Goal: Task Accomplishment & Management: Manage account settings

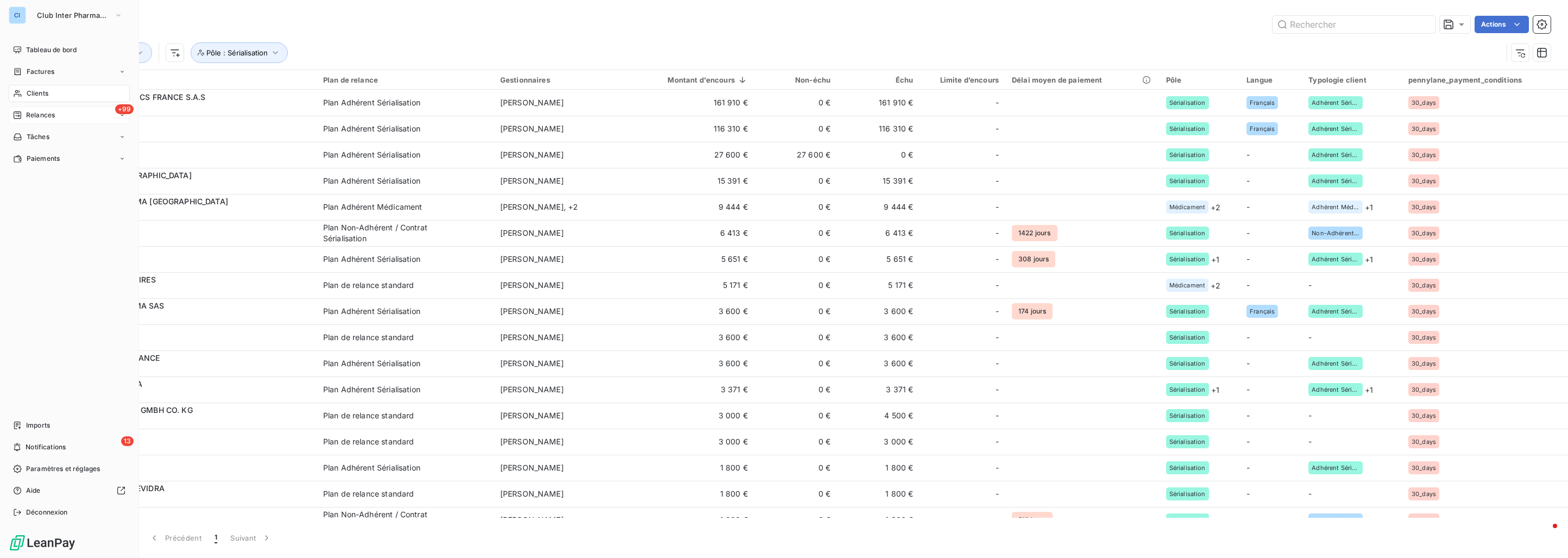
click at [38, 108] on div "+99 Relances" at bounding box center [69, 115] width 121 height 18
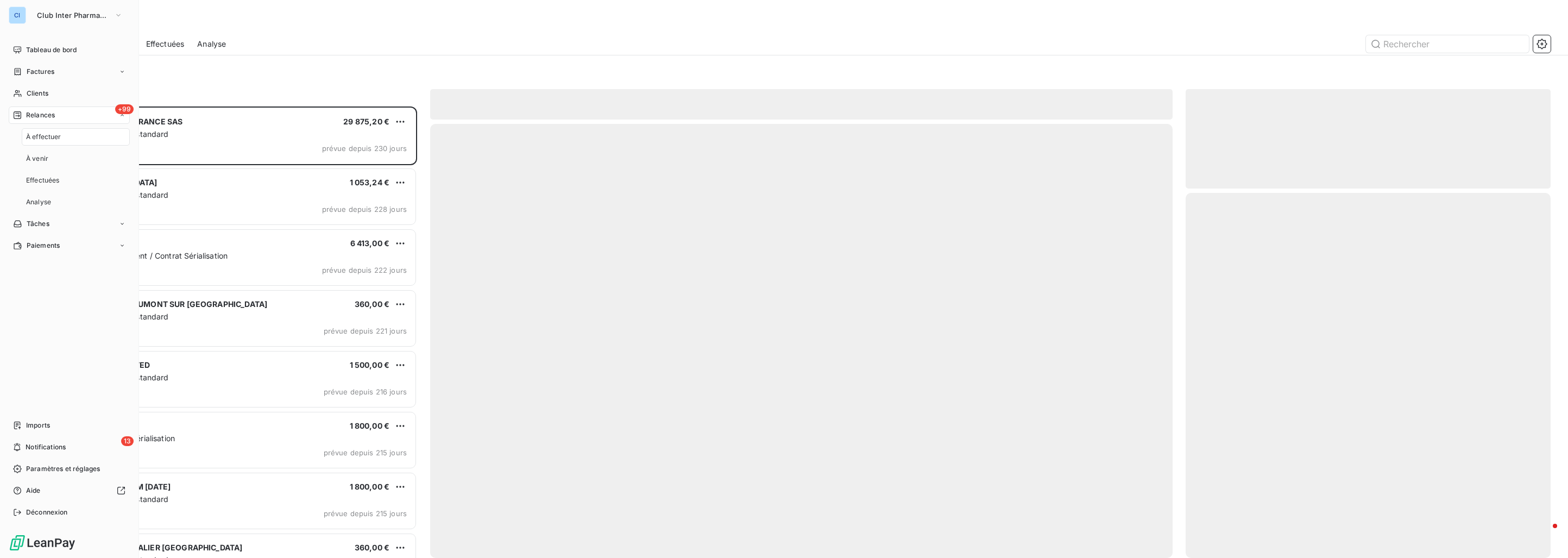
scroll to position [442, 355]
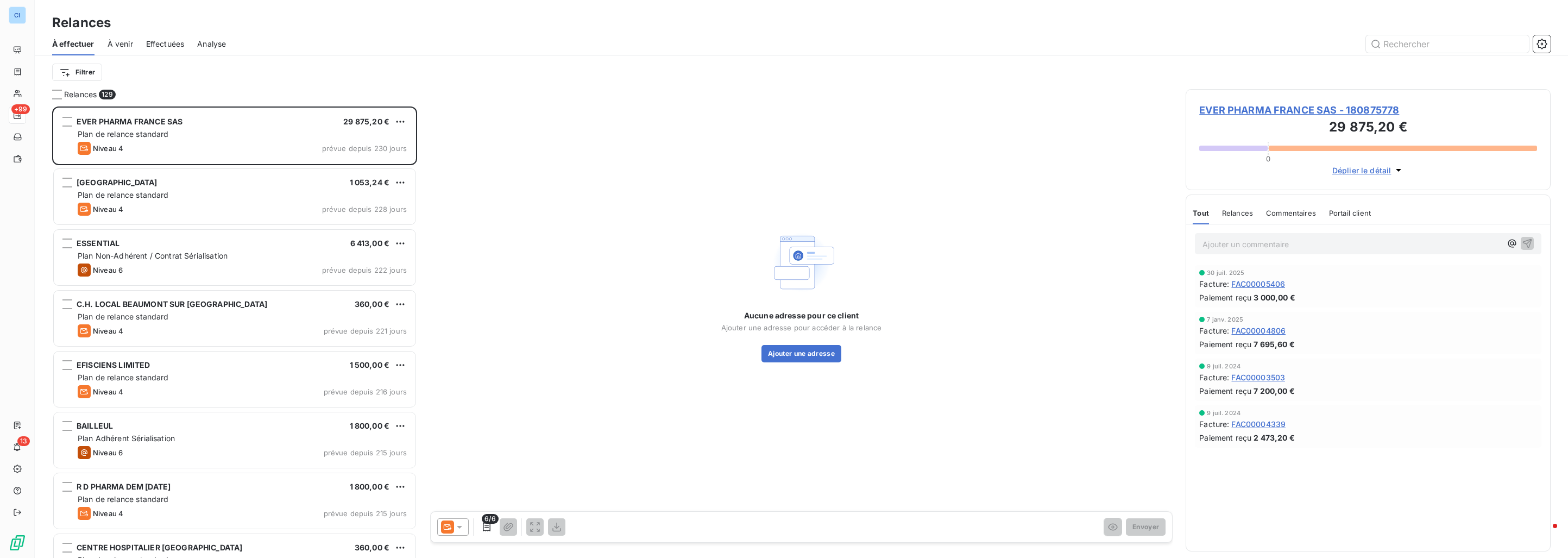
click at [168, 52] on div "Effectuées" at bounding box center [165, 44] width 38 height 23
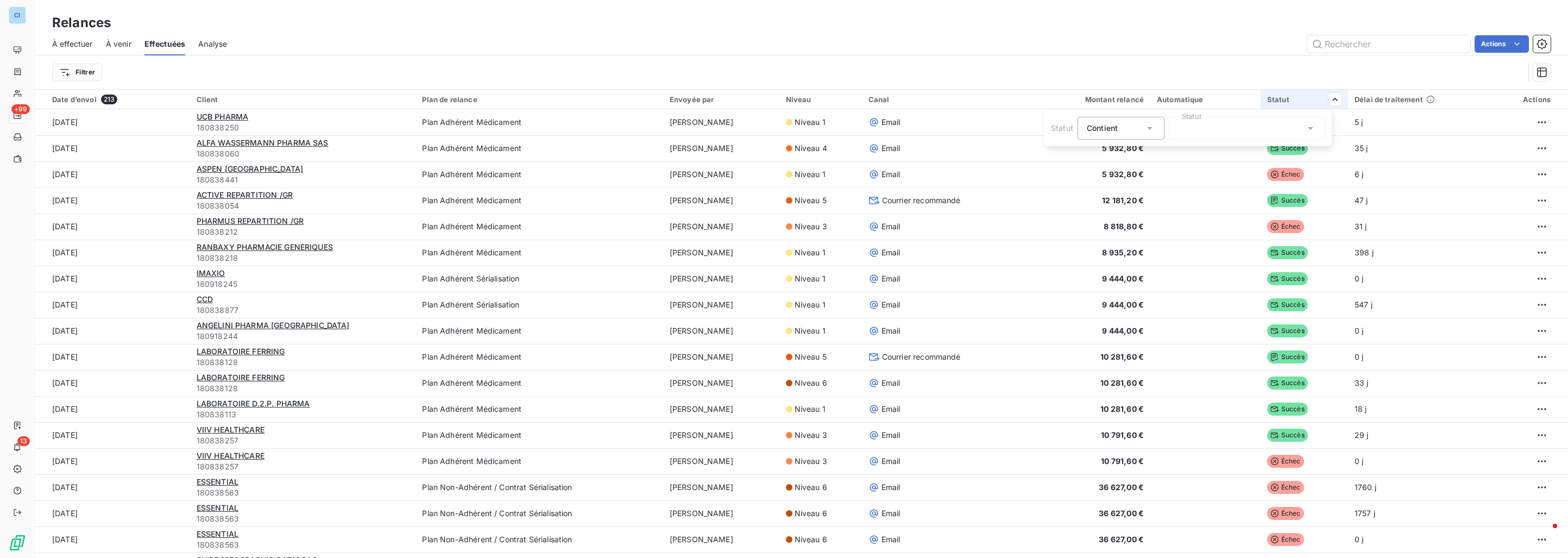
click at [1264, 128] on div at bounding box center [1247, 128] width 156 height 23
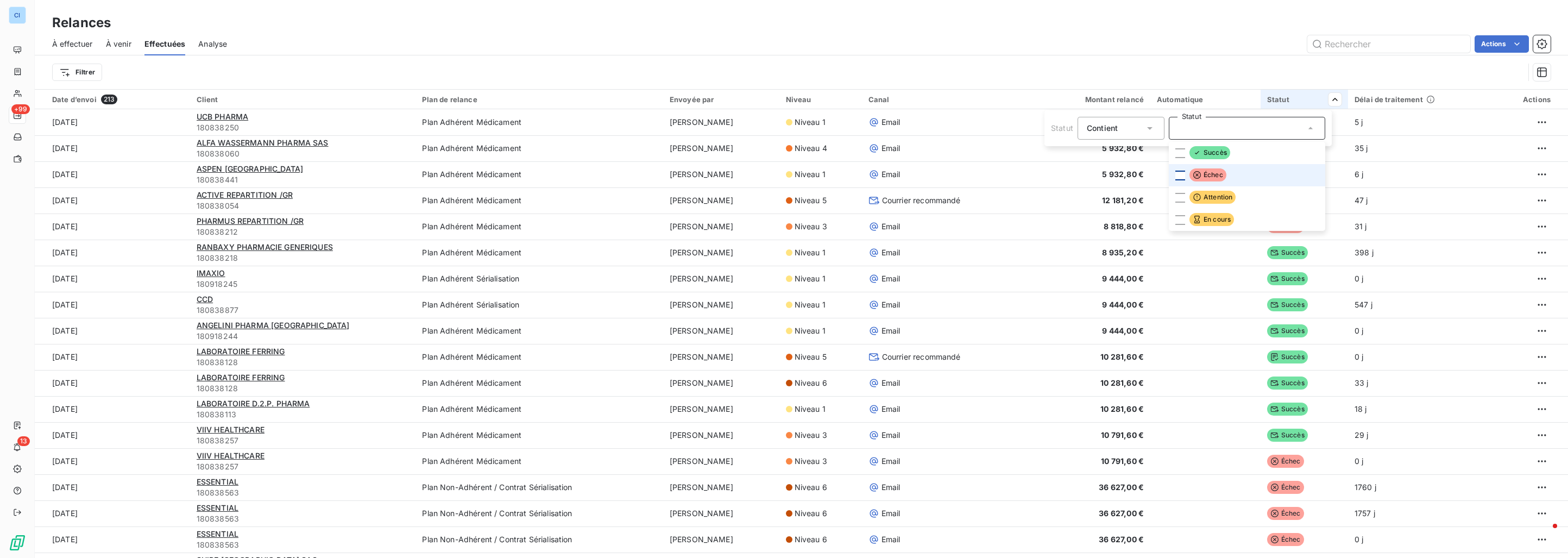
click at [1180, 175] on div at bounding box center [1180, 175] width 10 height 10
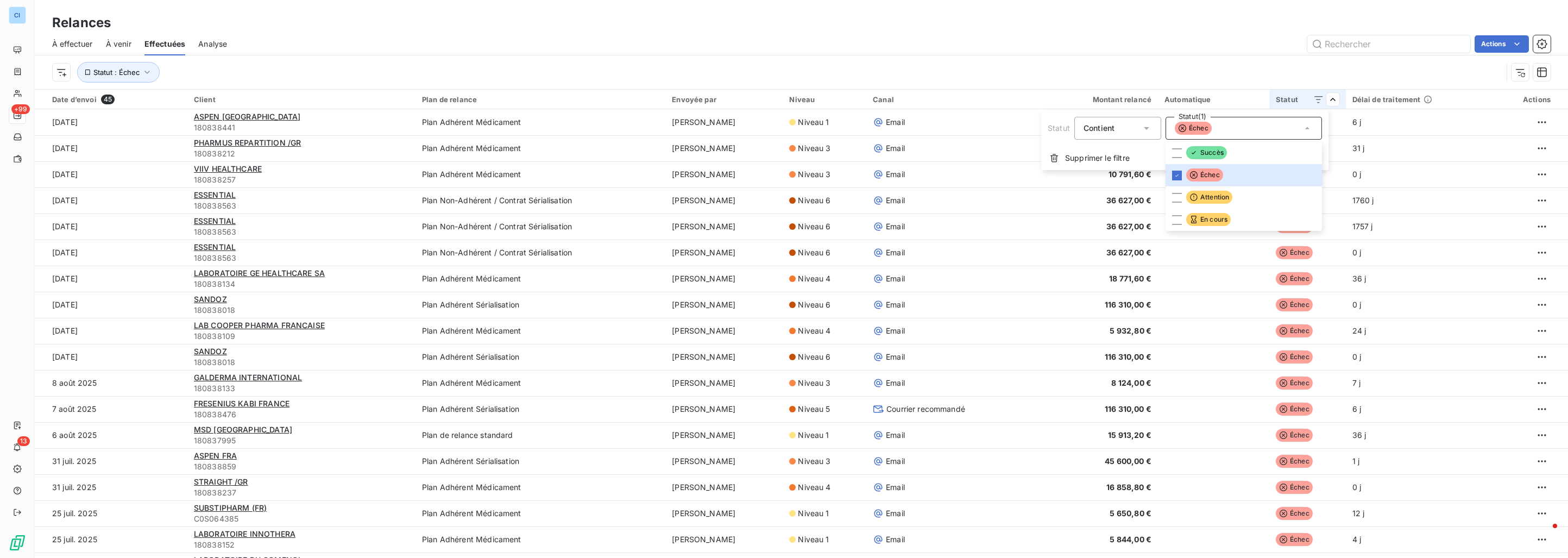
click at [1147, 47] on html "CI +99 13 Relances À effectuer À venir Effectuées Analyse Actions Statut : Éche…" at bounding box center [784, 279] width 1568 height 558
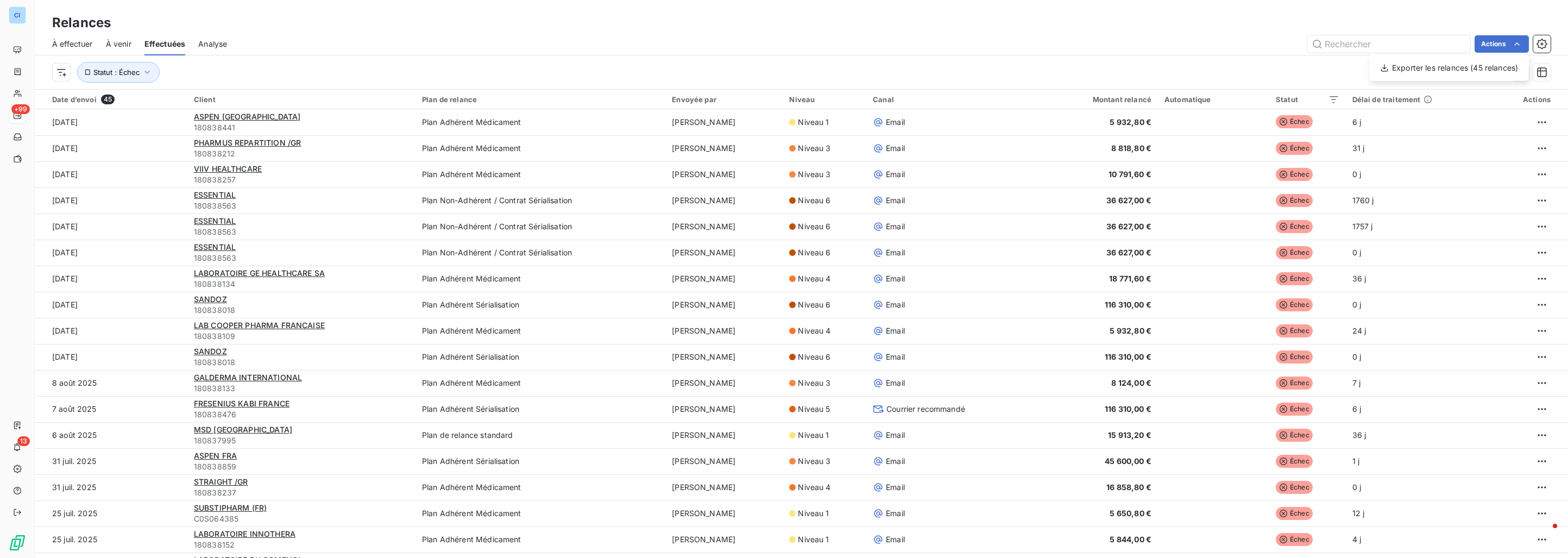
click at [635, 35] on html "CI +99 13 Relances À effectuer À venir Effectuées Analyse Actions Exporter les …" at bounding box center [784, 279] width 1568 height 558
click at [199, 47] on span "Analyse" at bounding box center [212, 44] width 29 height 11
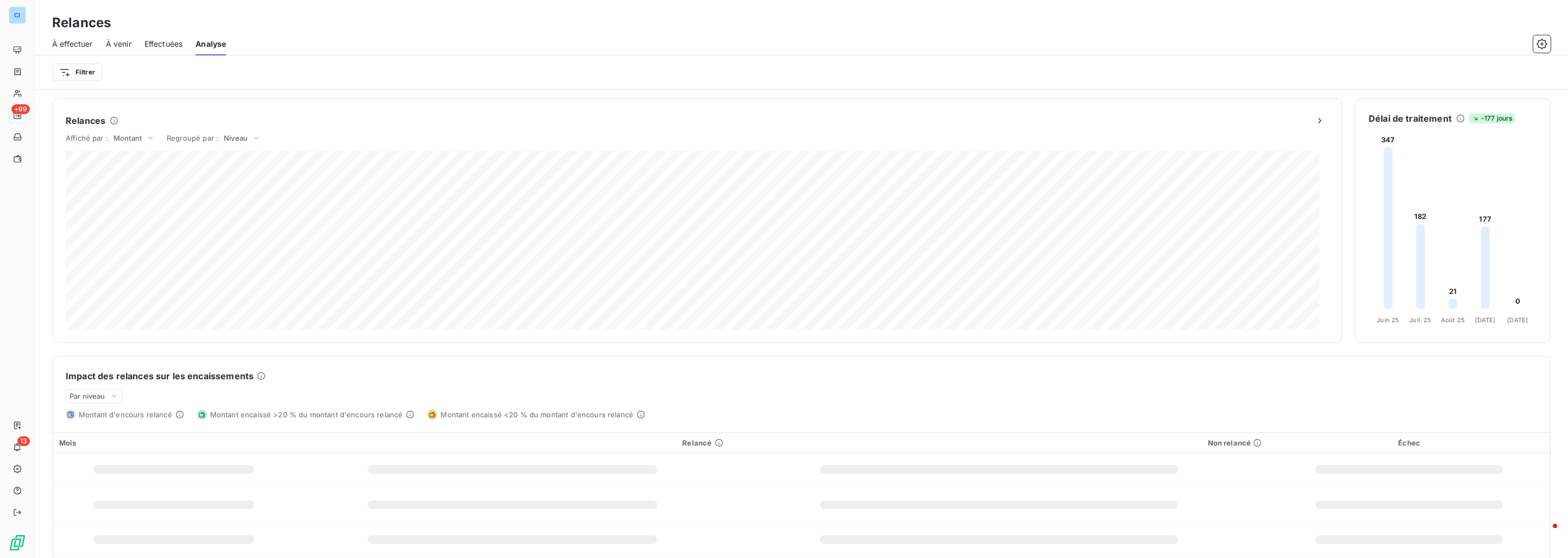
click at [83, 40] on span "À effectuer" at bounding box center [72, 44] width 41 height 11
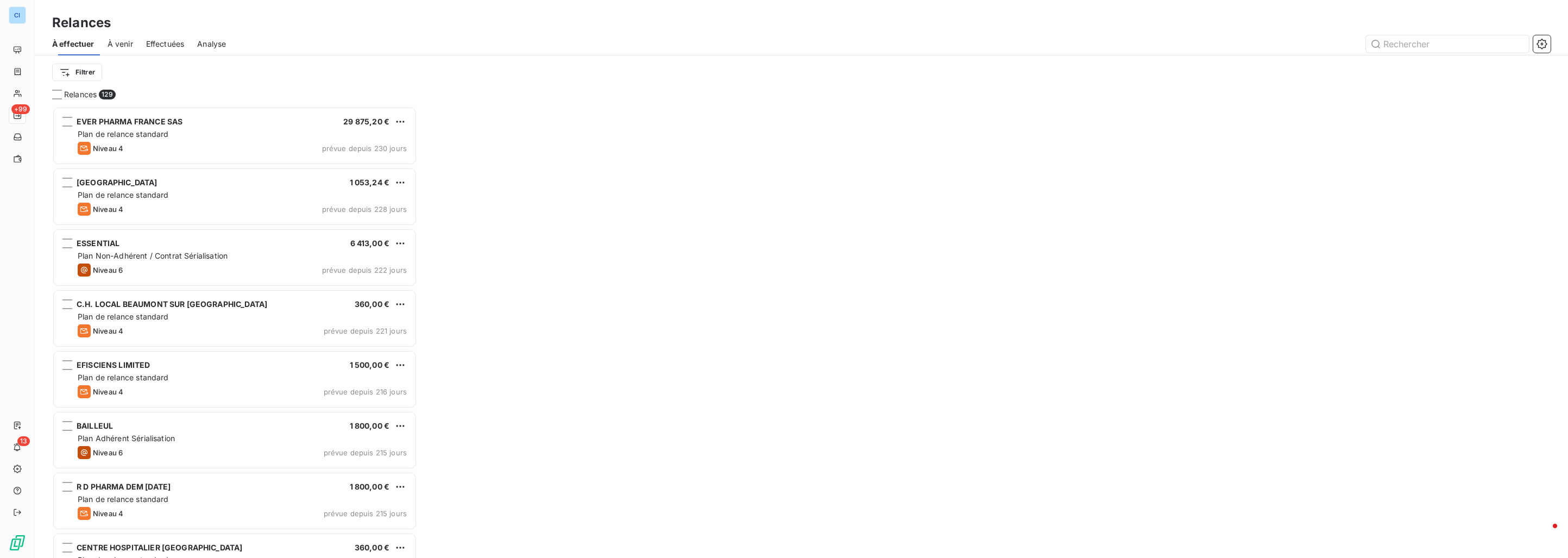
scroll to position [442, 355]
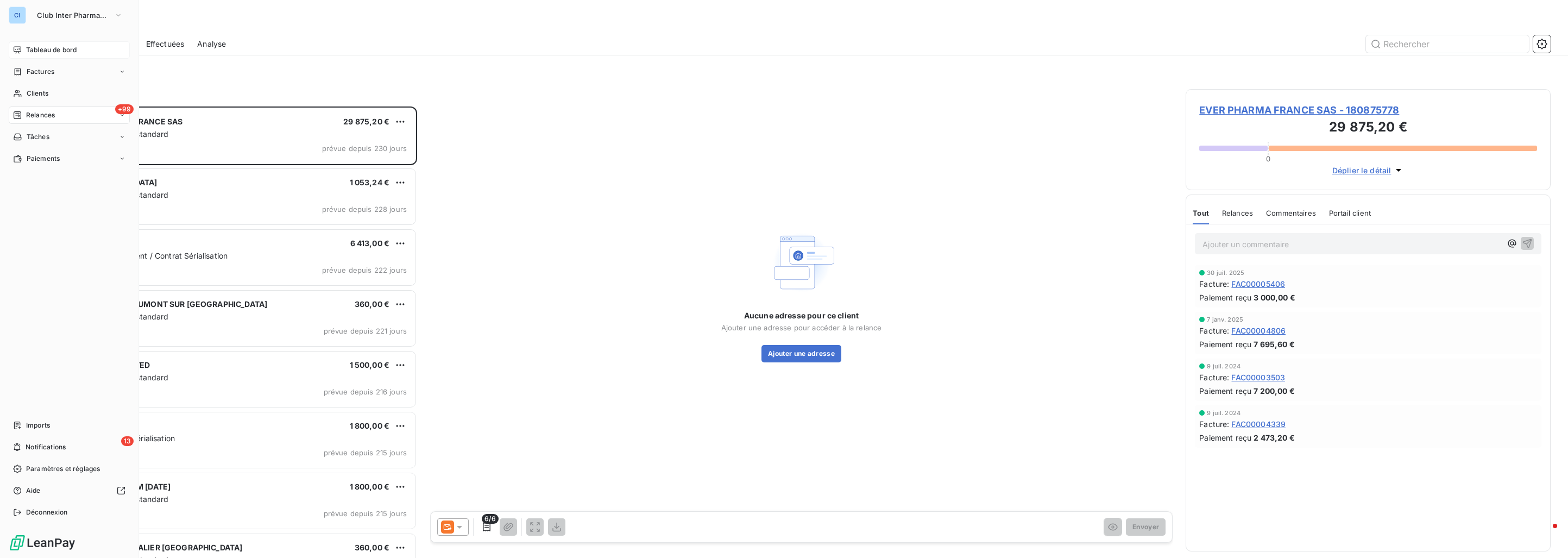
click at [30, 49] on span "Tableau de bord" at bounding box center [51, 50] width 51 height 10
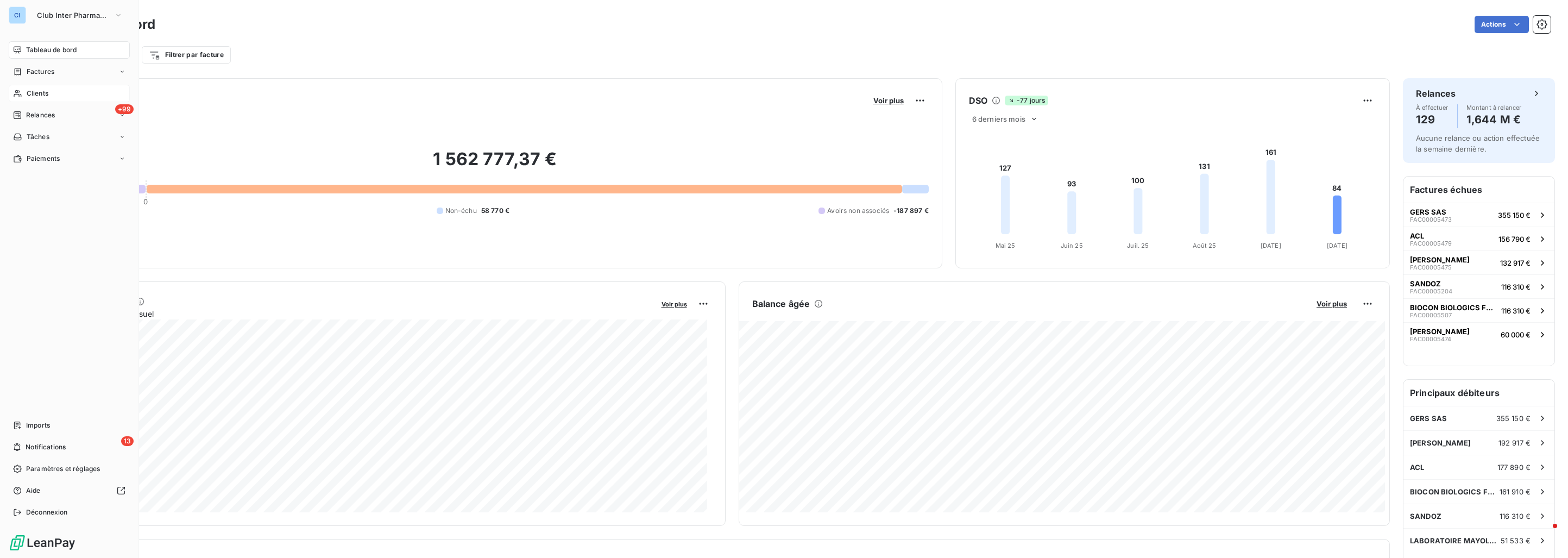
click at [50, 88] on div "Clients" at bounding box center [69, 93] width 121 height 18
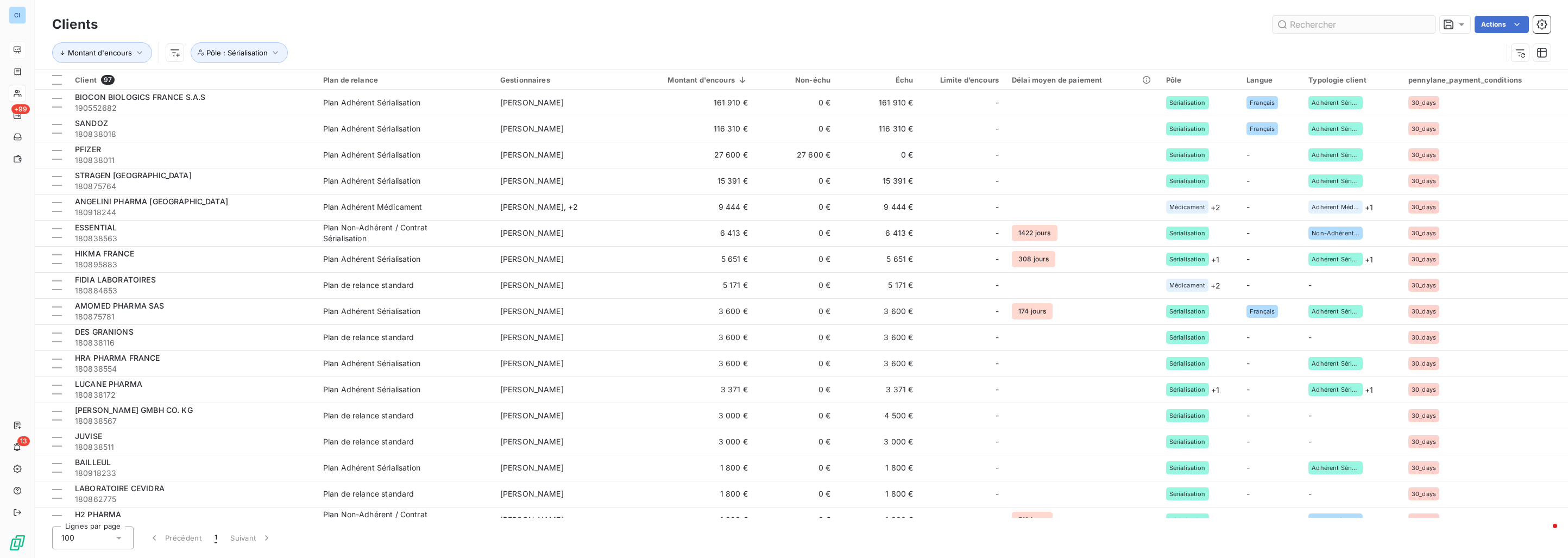
click at [1283, 24] on input "text" at bounding box center [1354, 24] width 163 height 18
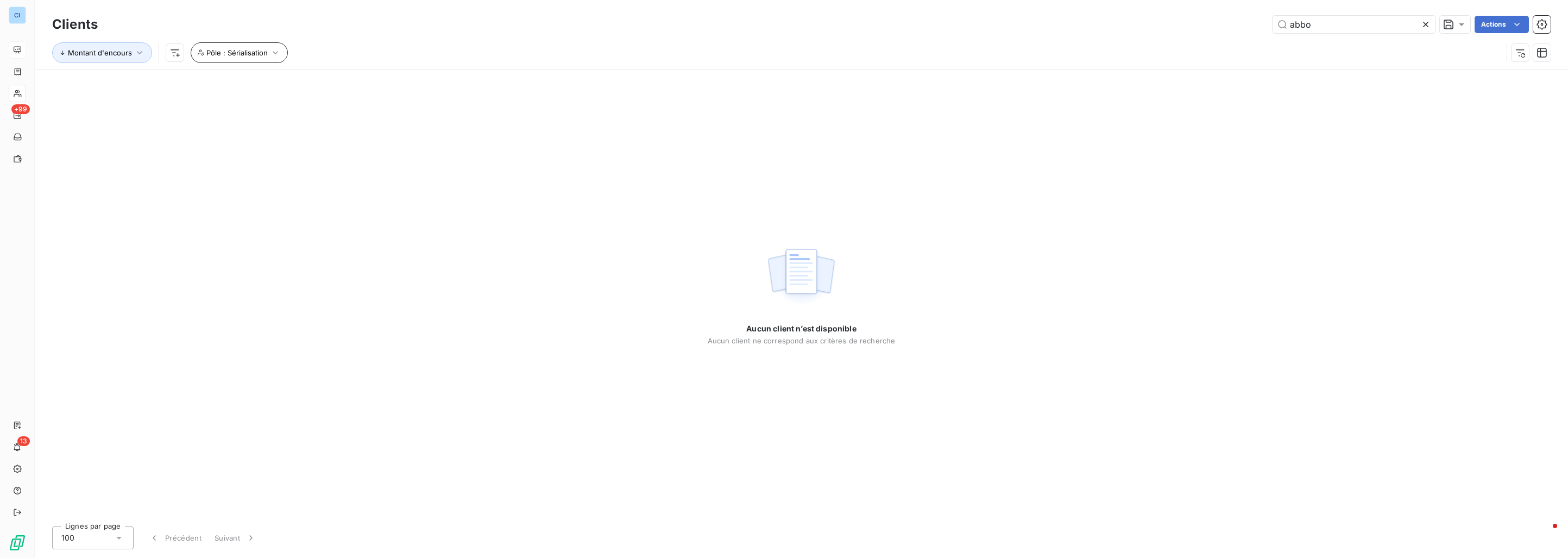
type input "abbo"
click at [230, 46] on button "Pôle : Sérialisation" at bounding box center [239, 53] width 97 height 21
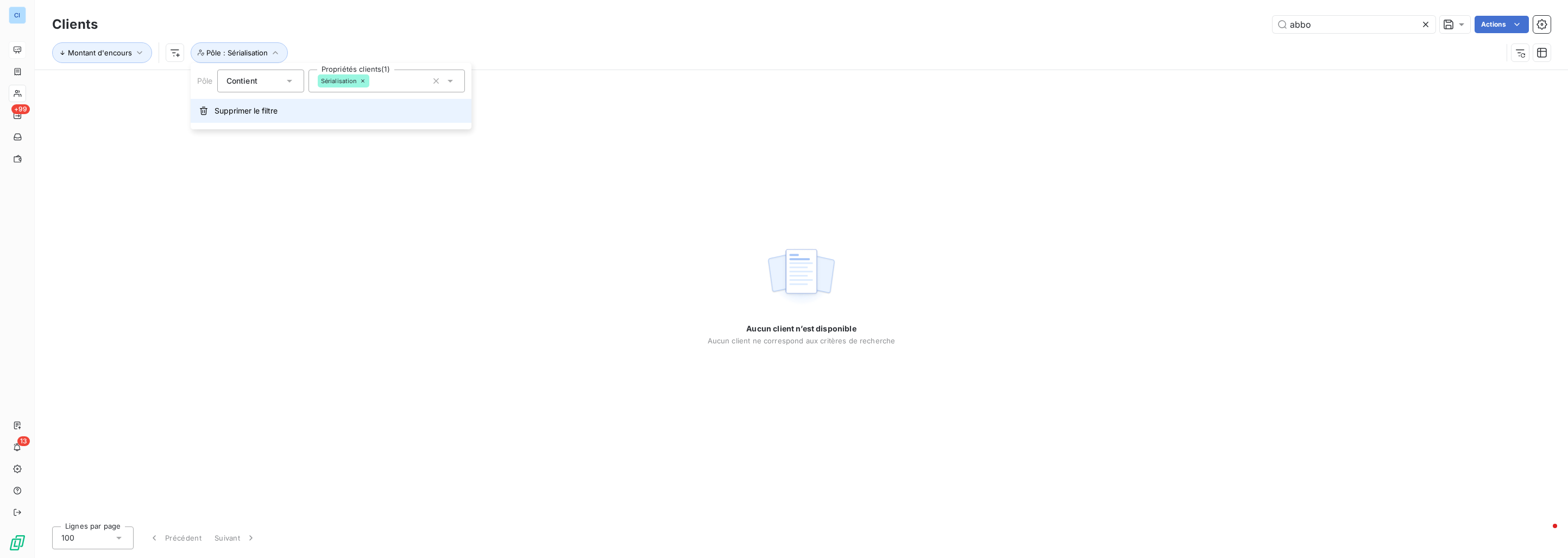
click at [244, 108] on span "Supprimer le filtre" at bounding box center [246, 111] width 63 height 11
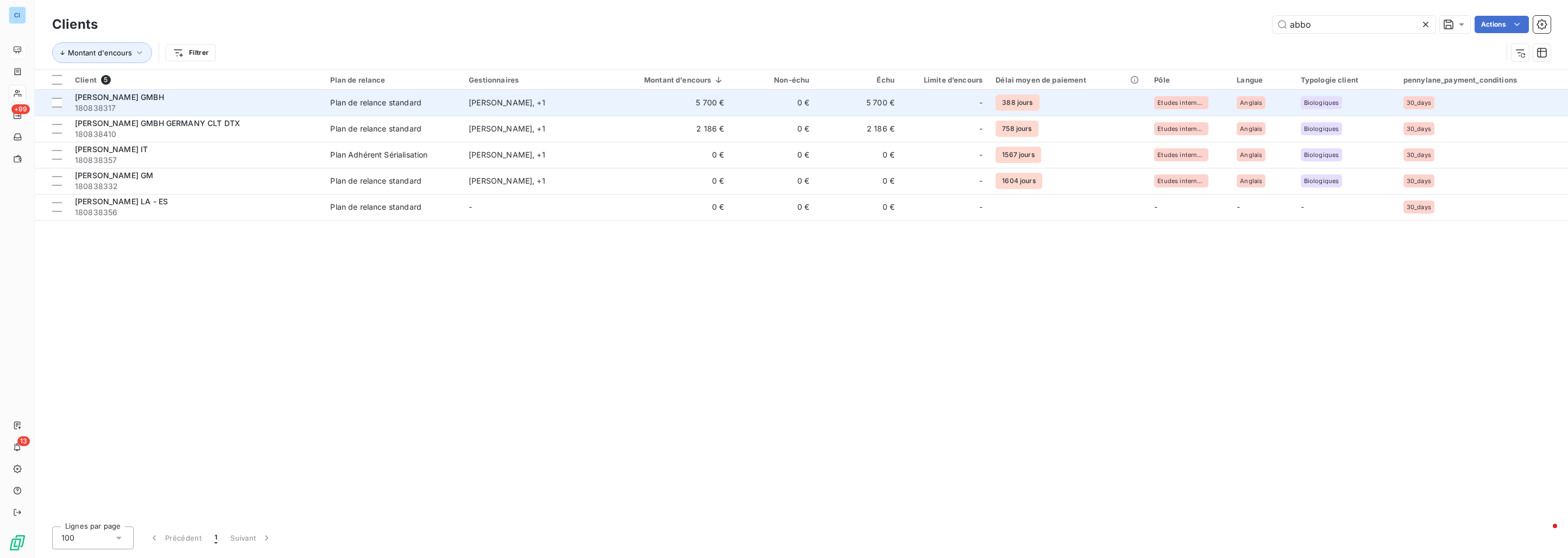
click at [231, 103] on span "180838317" at bounding box center [196, 108] width 242 height 11
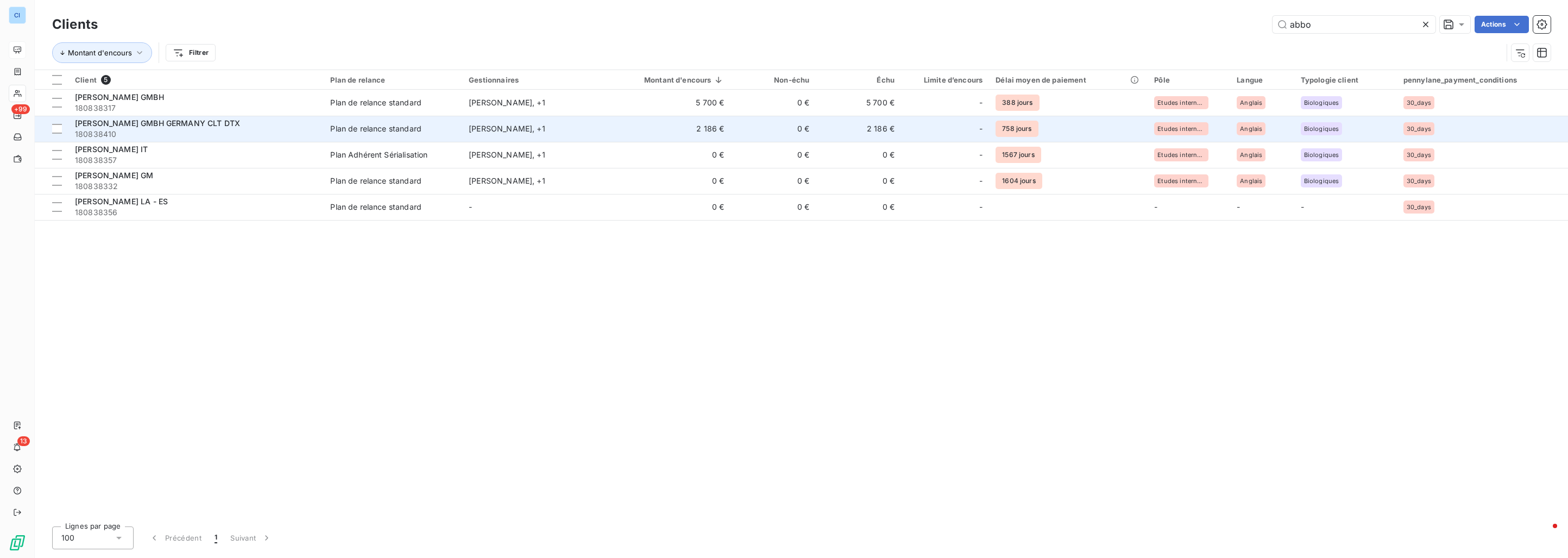
click at [225, 125] on div "[PERSON_NAME] GMBH GERMANY CLT DTX" at bounding box center [196, 124] width 242 height 11
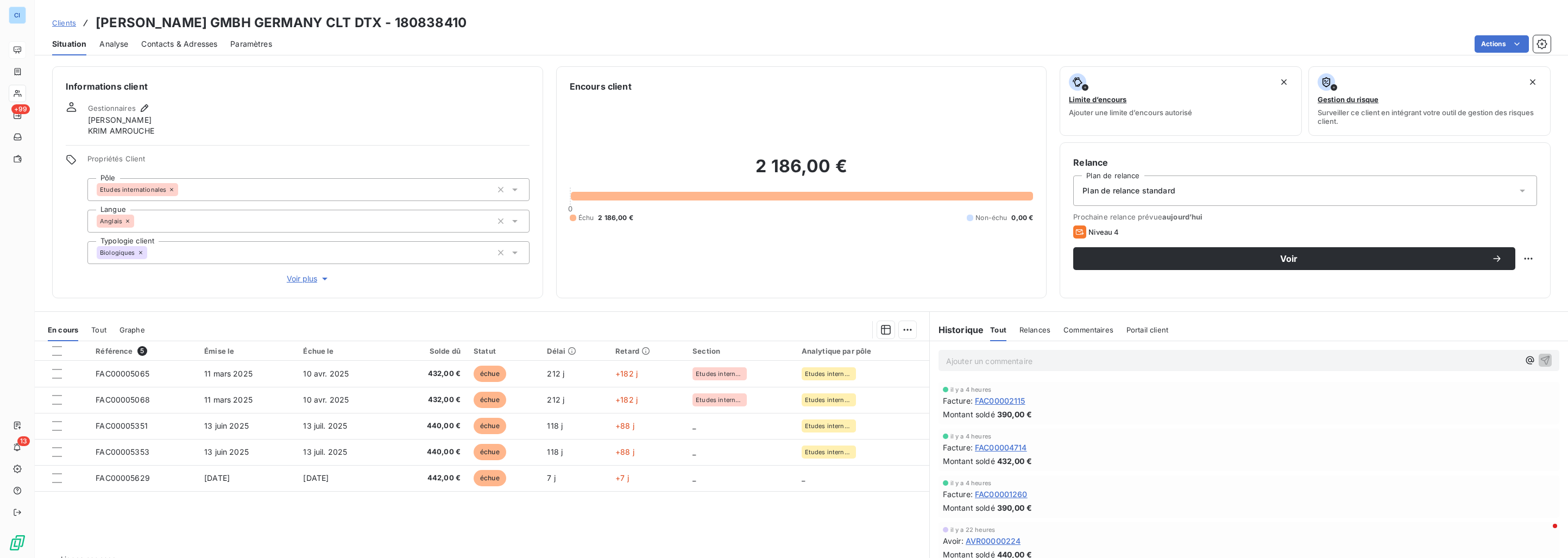
click at [1021, 328] on span "Relances" at bounding box center [1035, 330] width 31 height 9
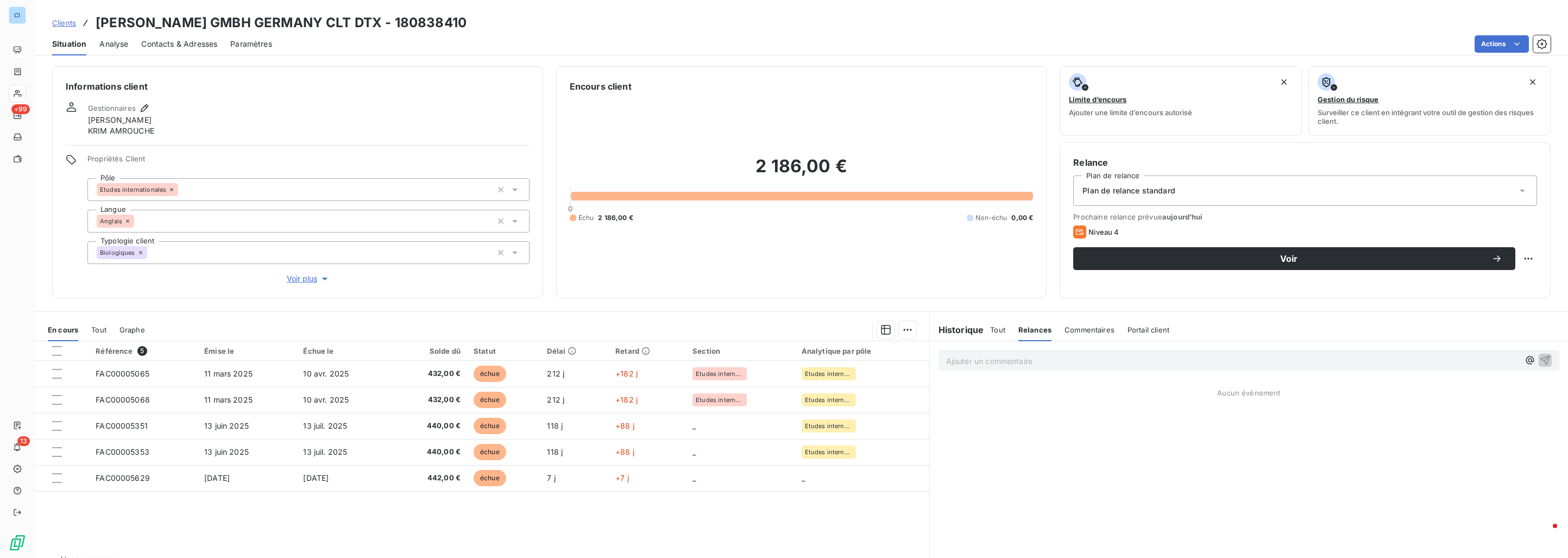
click at [969, 330] on h6 "Historique" at bounding box center [957, 330] width 54 height 13
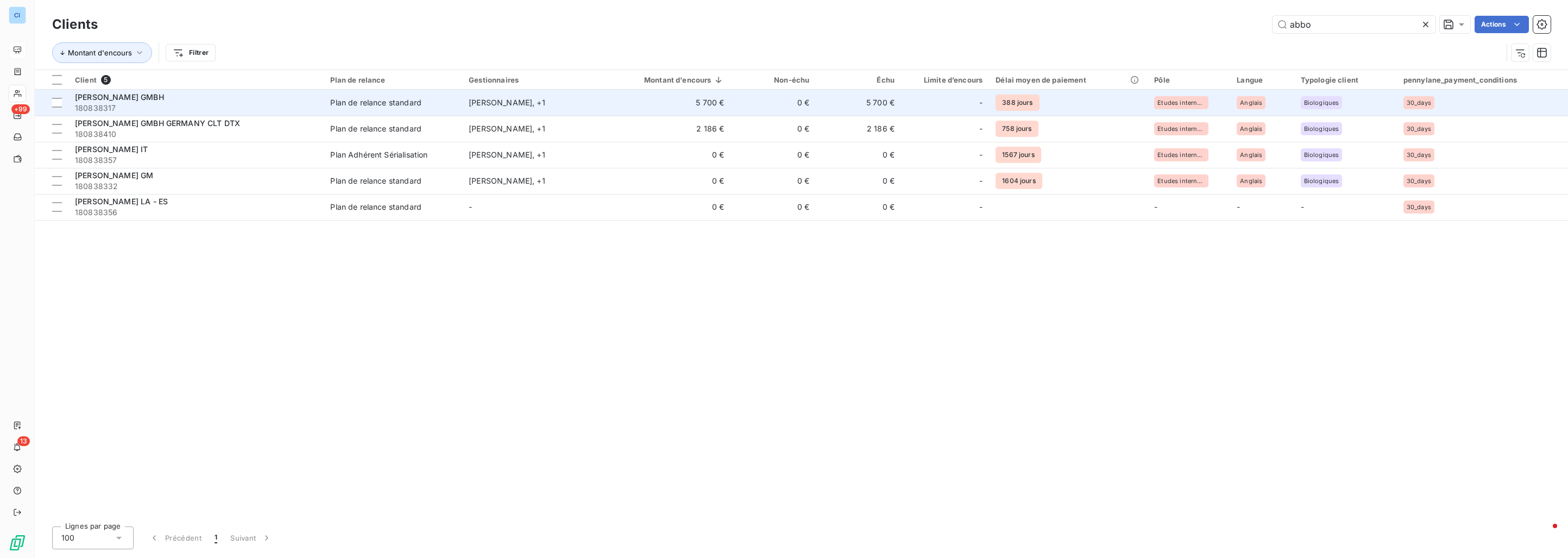
click at [214, 108] on span "180838317" at bounding box center [196, 108] width 242 height 11
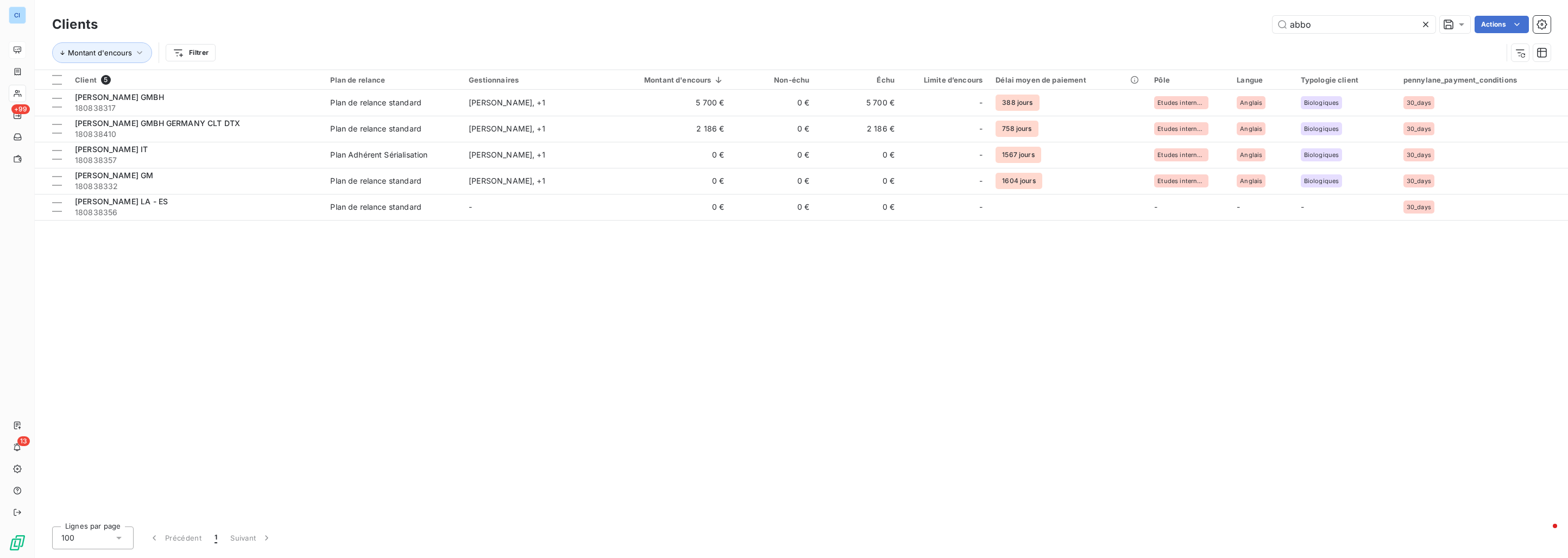
click at [1427, 23] on icon at bounding box center [1426, 24] width 5 height 5
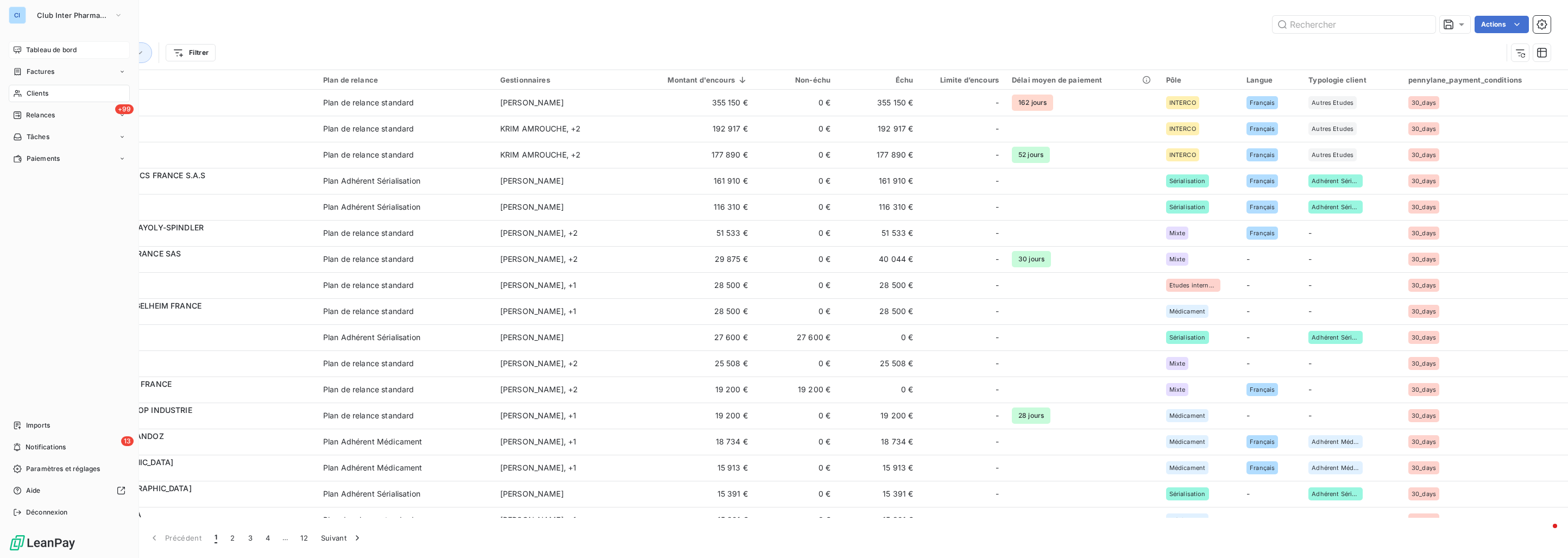
click at [55, 460] on nav "Imports 13 Notifications Paramètres et réglages Aide Déconnexion" at bounding box center [69, 468] width 121 height 104
click at [58, 467] on span "Paramètres et réglages" at bounding box center [63, 469] width 74 height 10
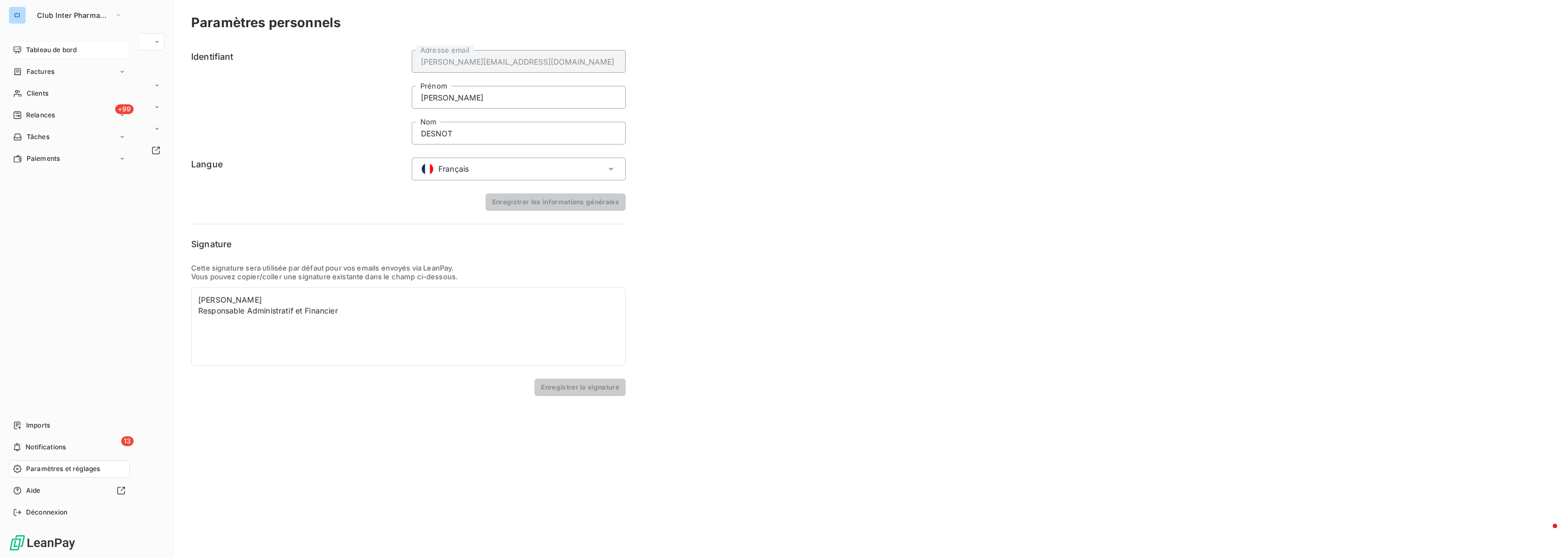
click at [56, 471] on span "Paramètres et réglages" at bounding box center [63, 469] width 74 height 10
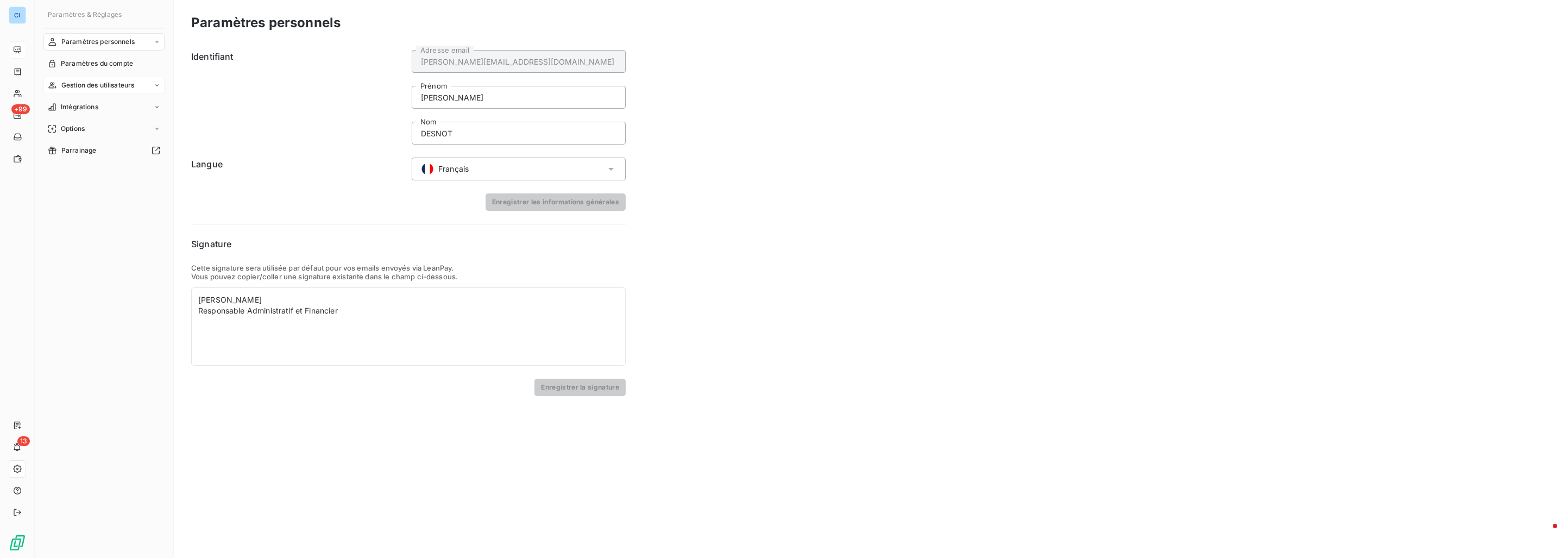
click at [113, 88] on span "Gestion des utilisateurs" at bounding box center [98, 85] width 73 height 10
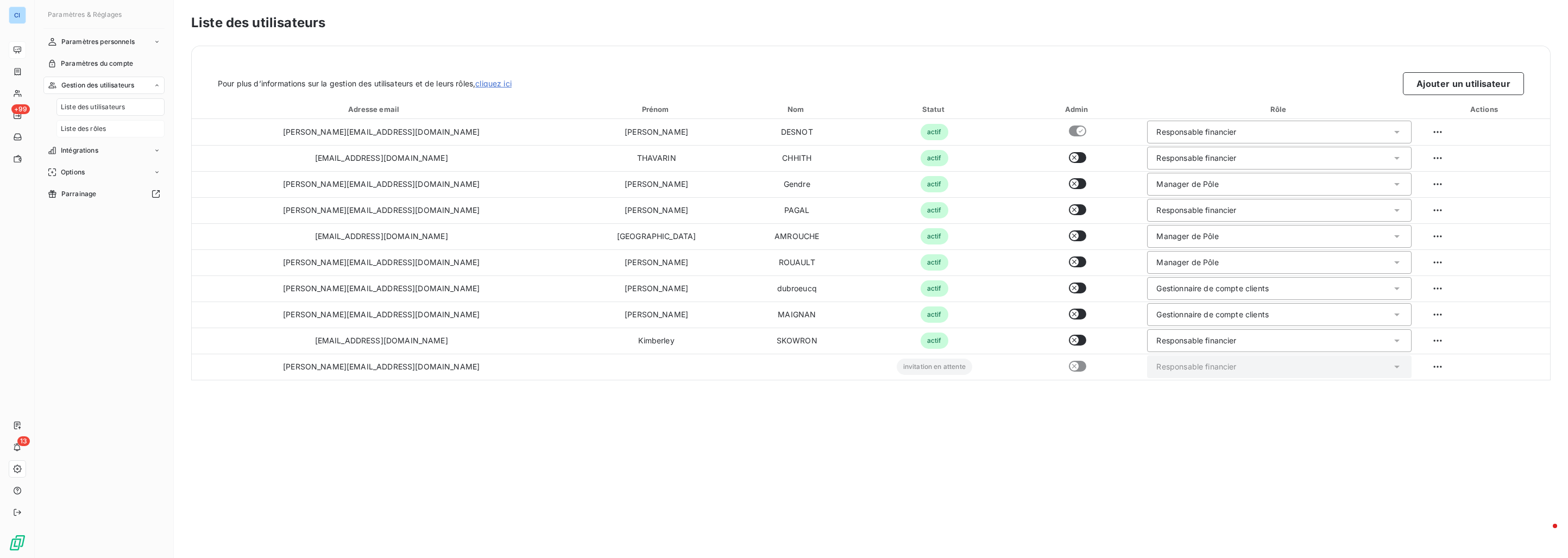
click at [105, 126] on span "Liste des rôles" at bounding box center [83, 129] width 45 height 10
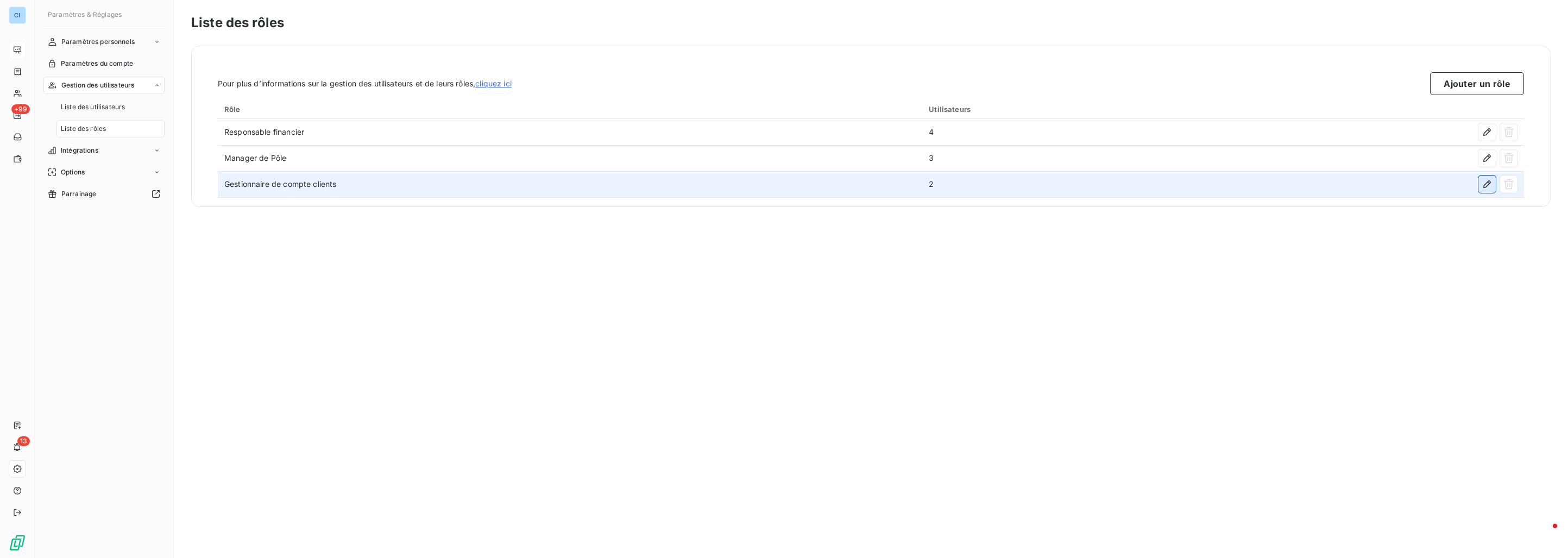
click at [1484, 183] on icon "button" at bounding box center [1487, 185] width 11 height 11
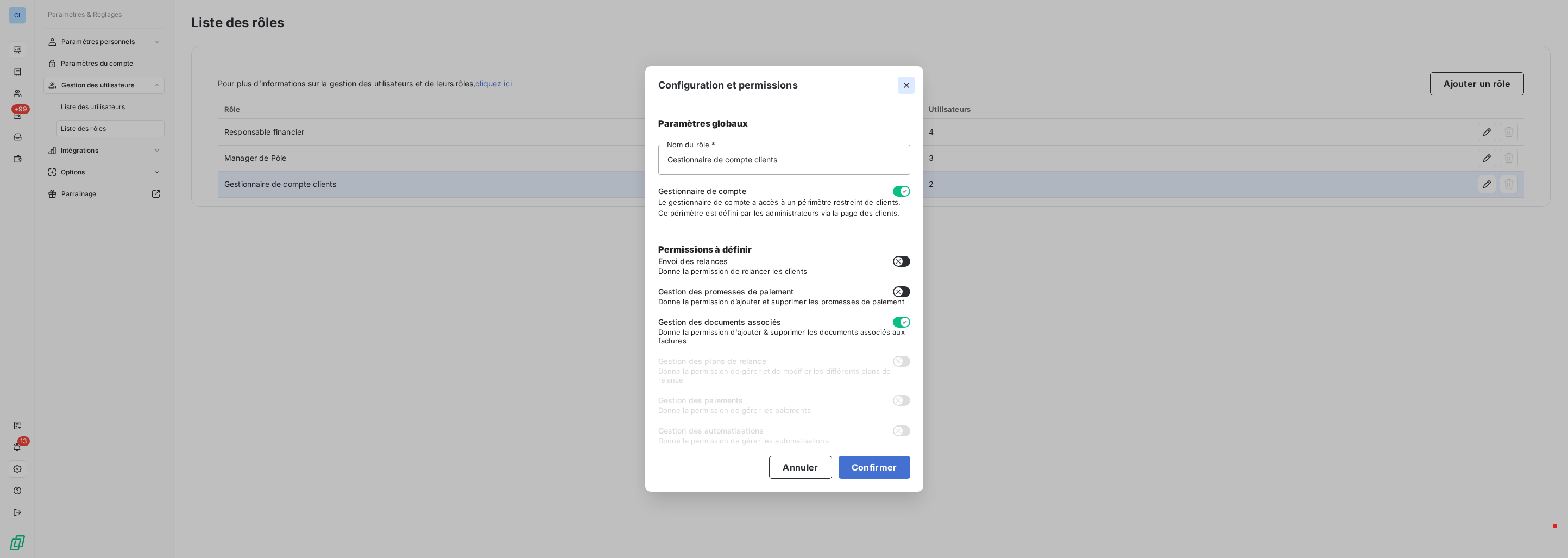
click at [909, 86] on icon "button" at bounding box center [906, 85] width 11 height 11
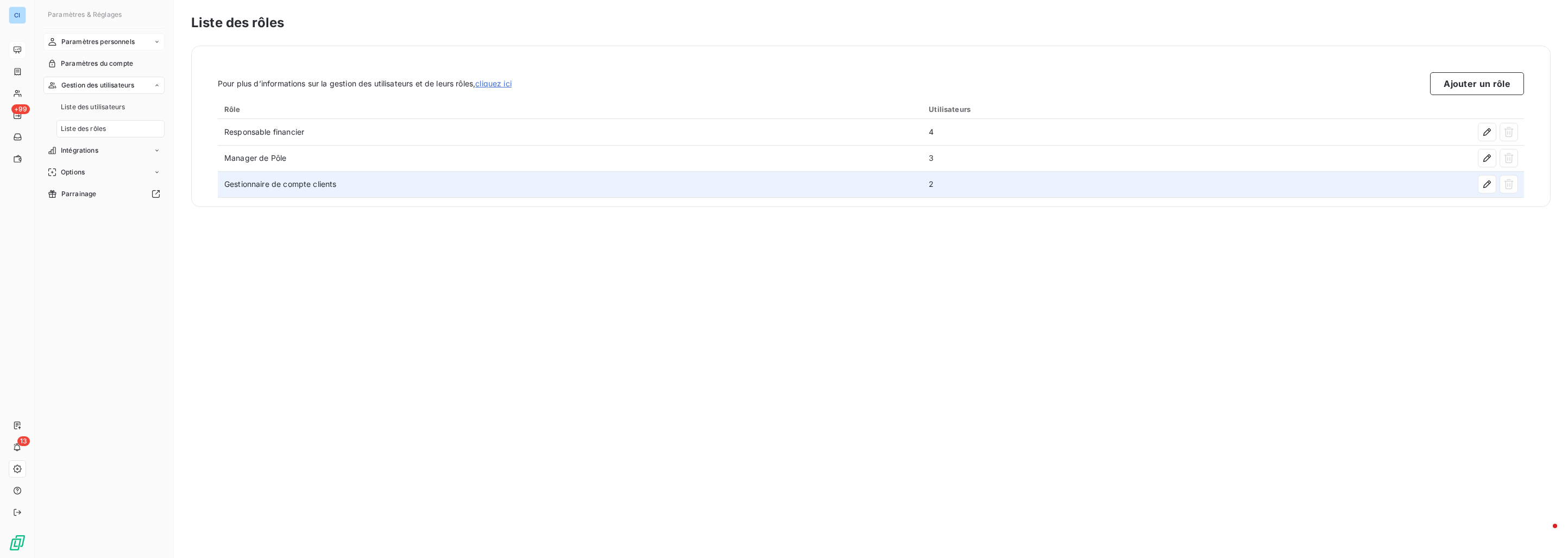
click at [101, 45] on span "Paramètres personnels" at bounding box center [98, 42] width 73 height 10
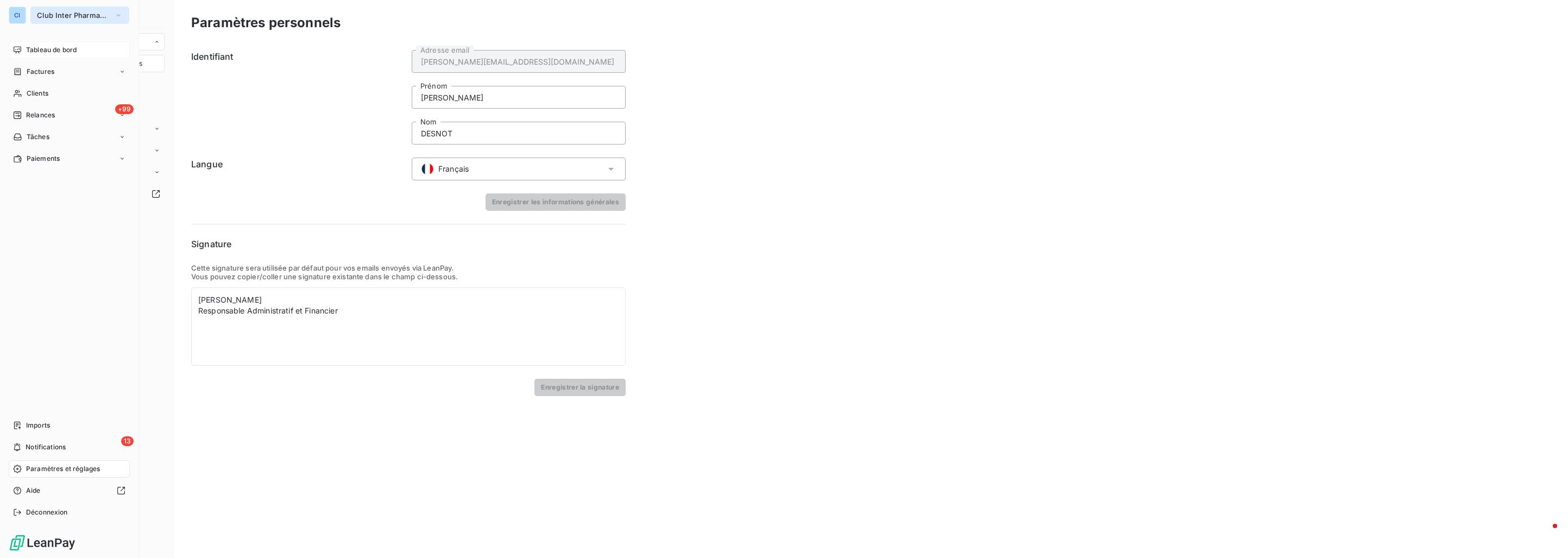
click at [58, 12] on span "Club Inter Pharmaceutique" at bounding box center [74, 15] width 73 height 9
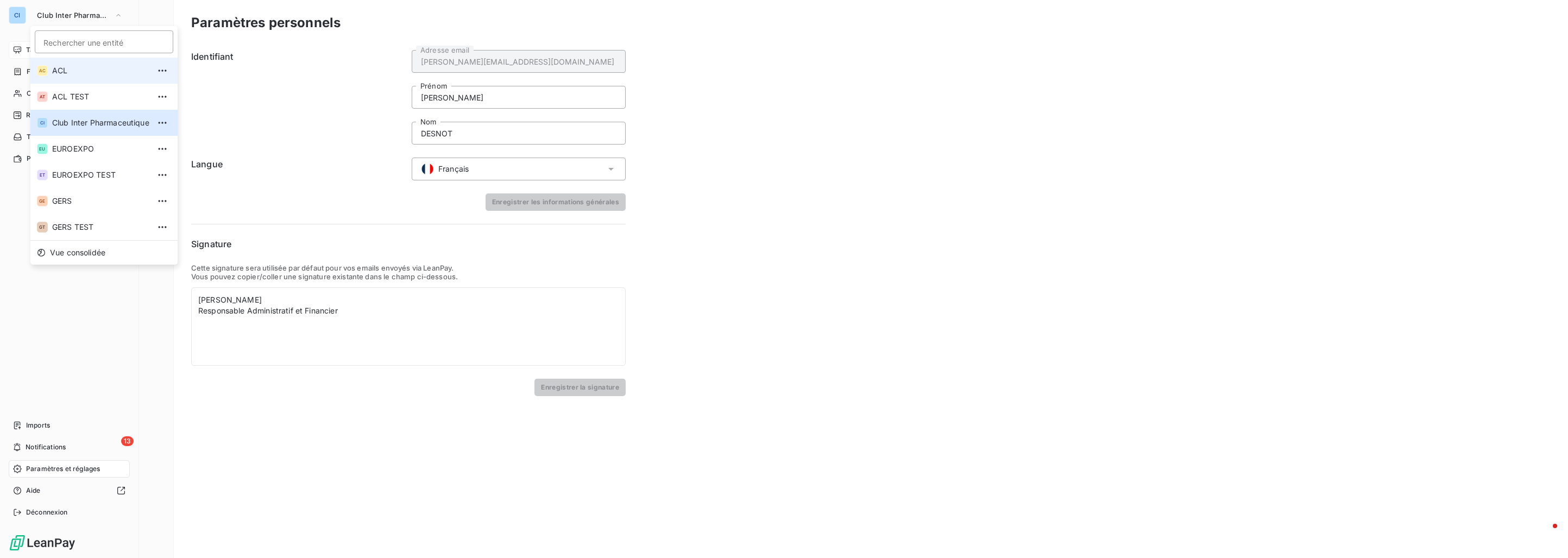
click at [82, 71] on span "ACL" at bounding box center [101, 71] width 97 height 11
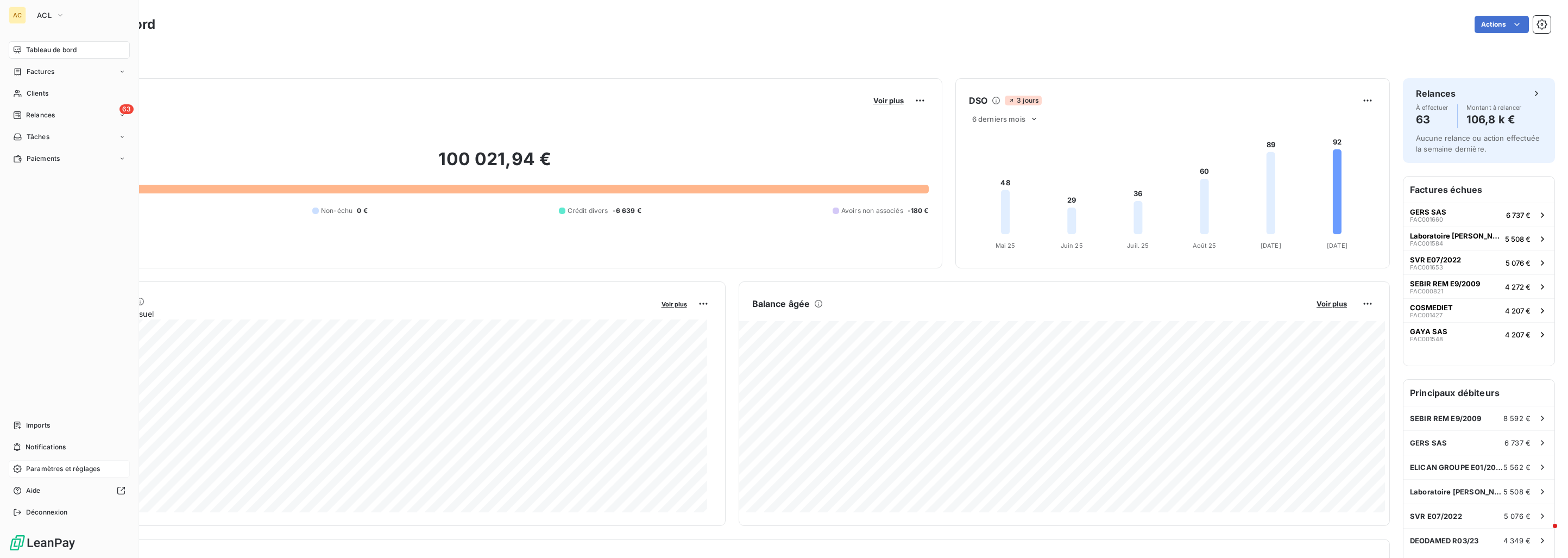
click at [59, 465] on span "Paramètres et réglages" at bounding box center [63, 469] width 74 height 10
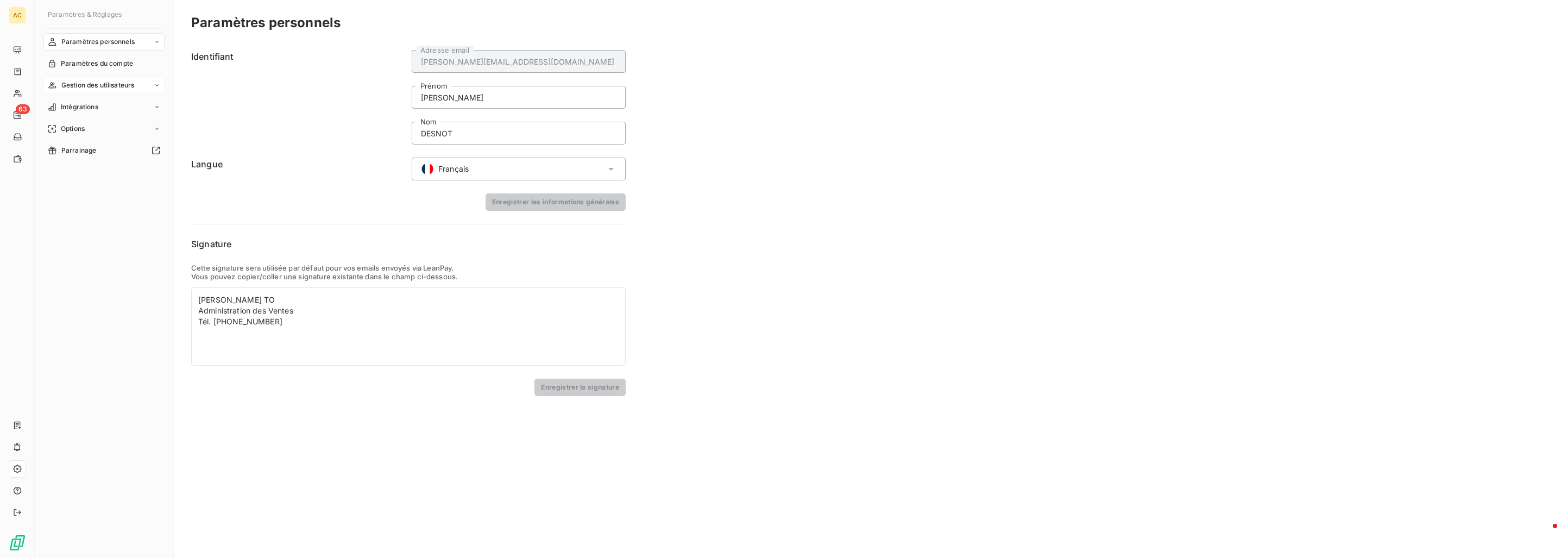
click at [110, 88] on span "Gestion des utilisateurs" at bounding box center [98, 85] width 73 height 10
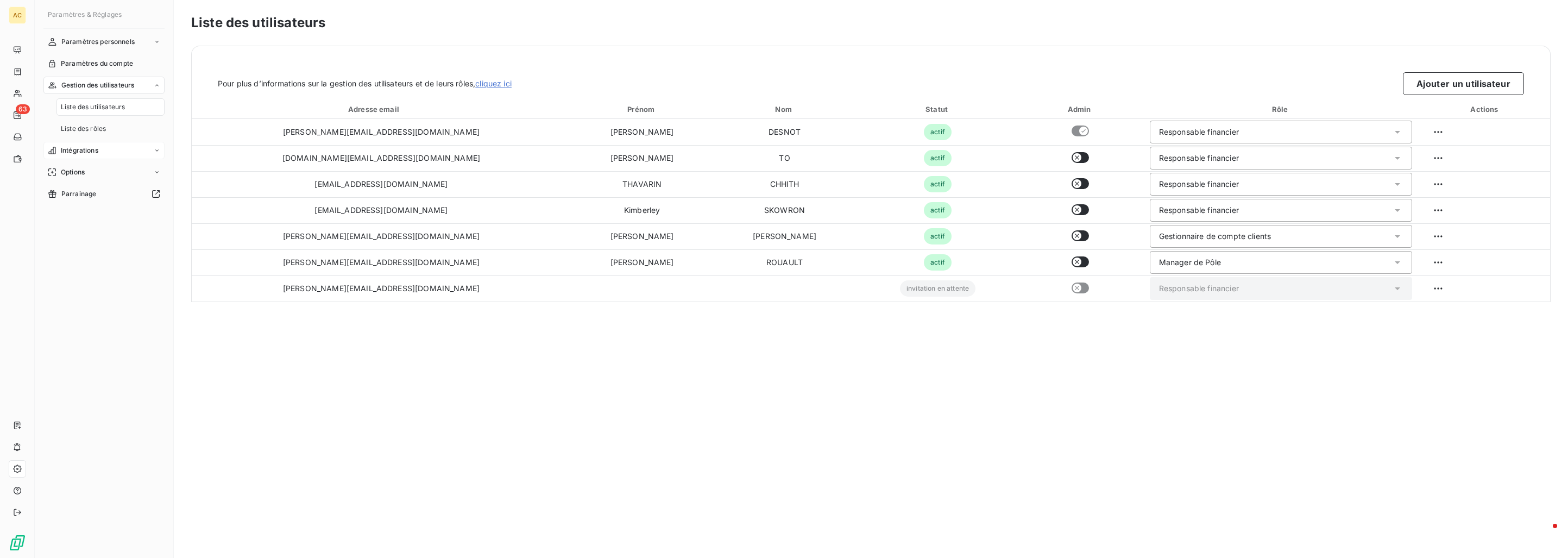
click at [94, 153] on span "Intégrations" at bounding box center [80, 150] width 38 height 10
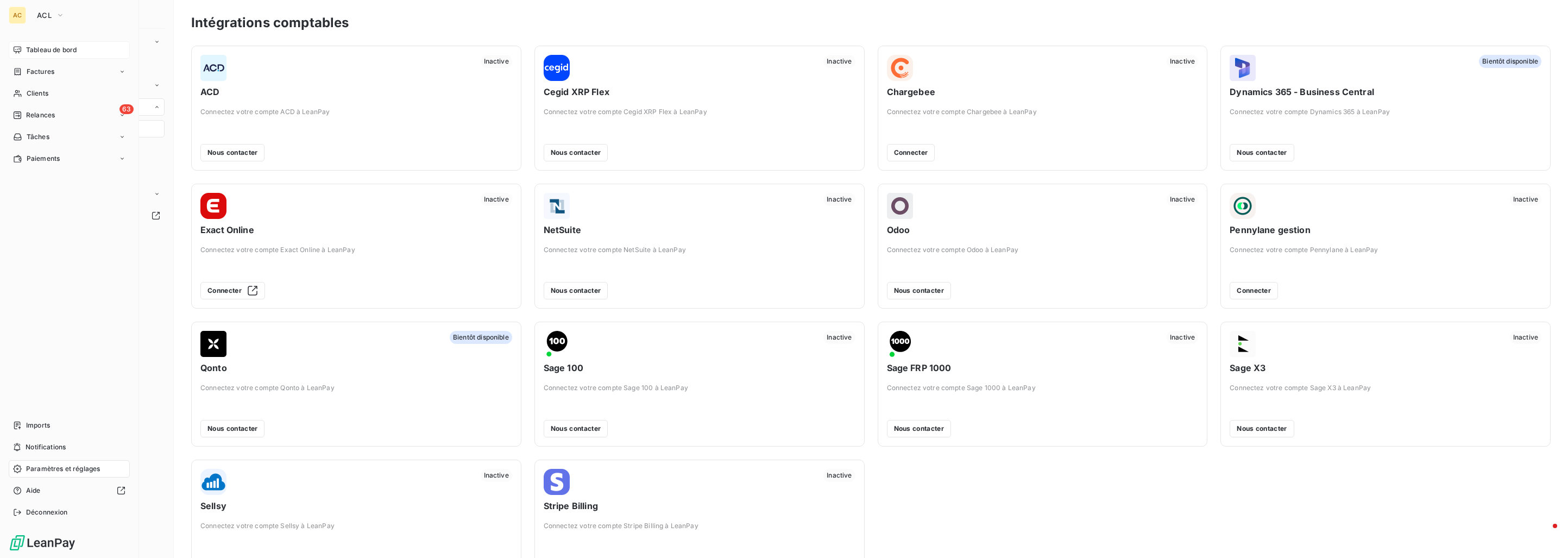
click at [44, 49] on span "Tableau de bord" at bounding box center [51, 50] width 51 height 10
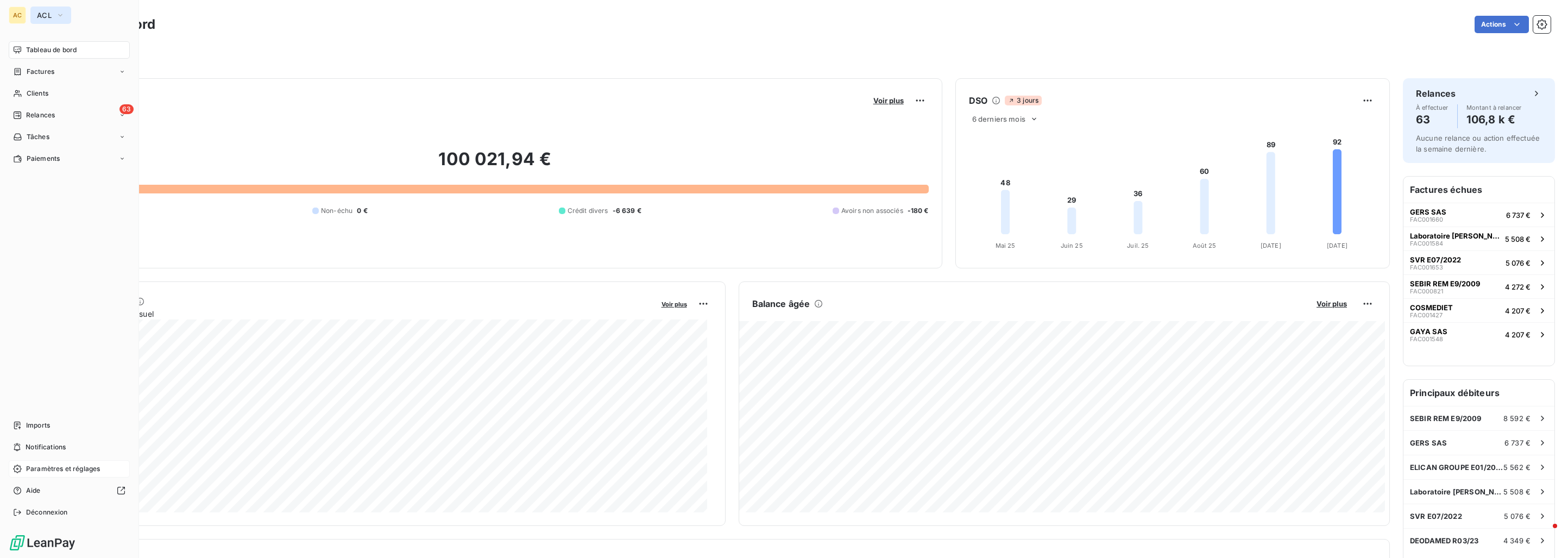
click at [54, 15] on button "ACL" at bounding box center [51, 15] width 41 height 18
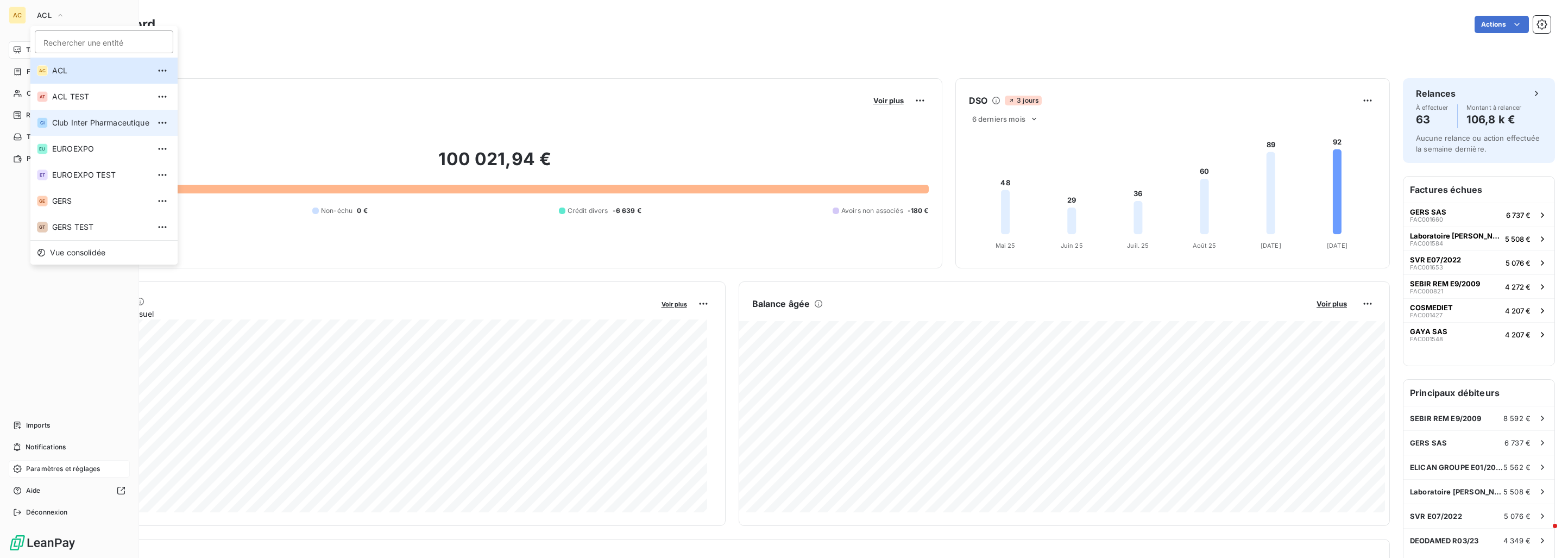
click at [73, 124] on span "Club Inter Pharmaceutique" at bounding box center [101, 123] width 97 height 11
